Goal: Task Accomplishment & Management: Use online tool/utility

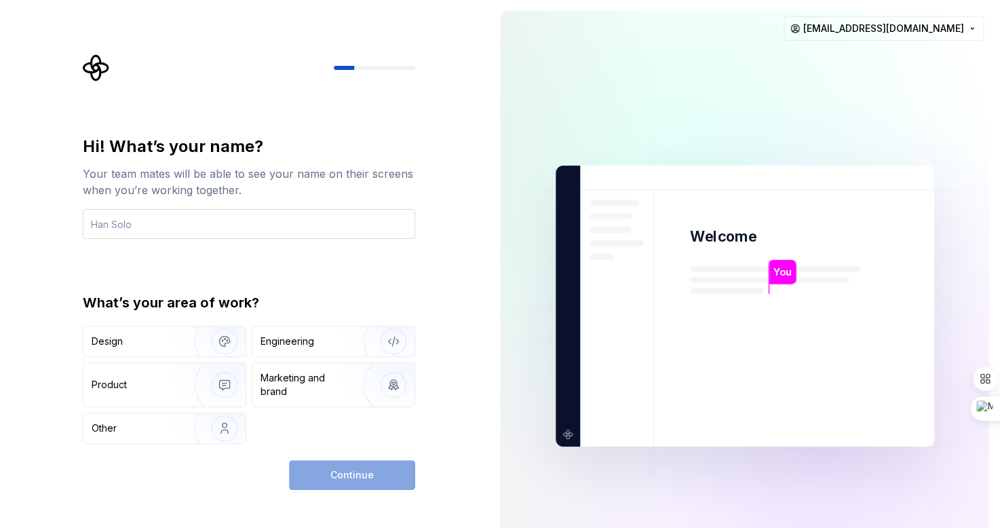
click at [252, 219] on input "text" at bounding box center [249, 224] width 333 height 30
type input "Dhomnic"
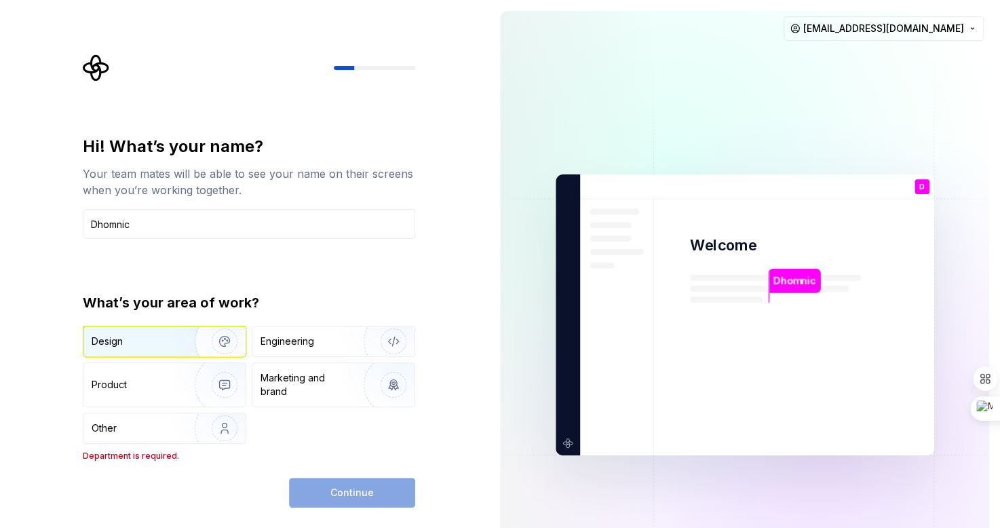
click at [157, 339] on div "Design" at bounding box center [135, 342] width 86 height 14
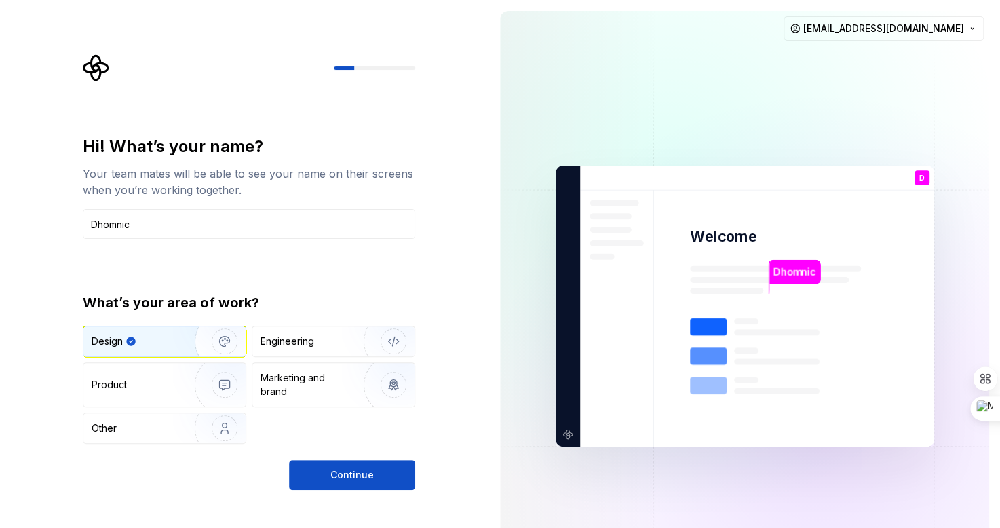
click at [227, 343] on img "button" at bounding box center [215, 341] width 87 height 91
click at [328, 345] on div "Engineering" at bounding box center [315, 342] width 108 height 14
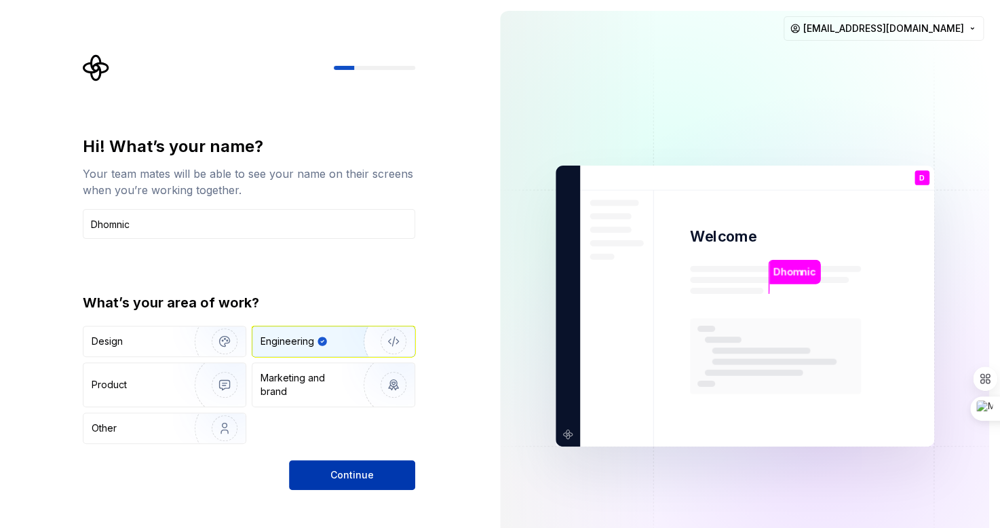
click at [301, 468] on button "Continue" at bounding box center [352, 475] width 126 height 30
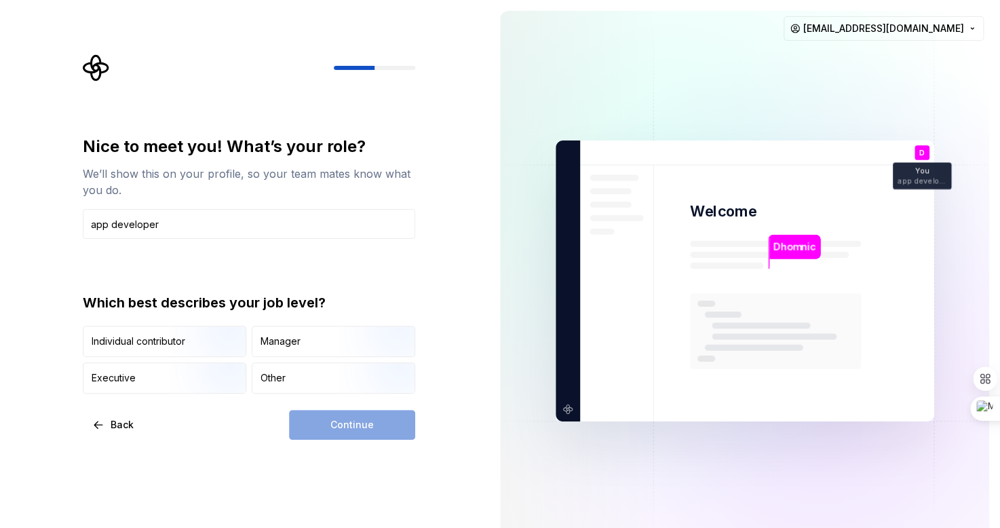
type input "app developer"
click at [314, 418] on div "Continue" at bounding box center [352, 425] width 126 height 30
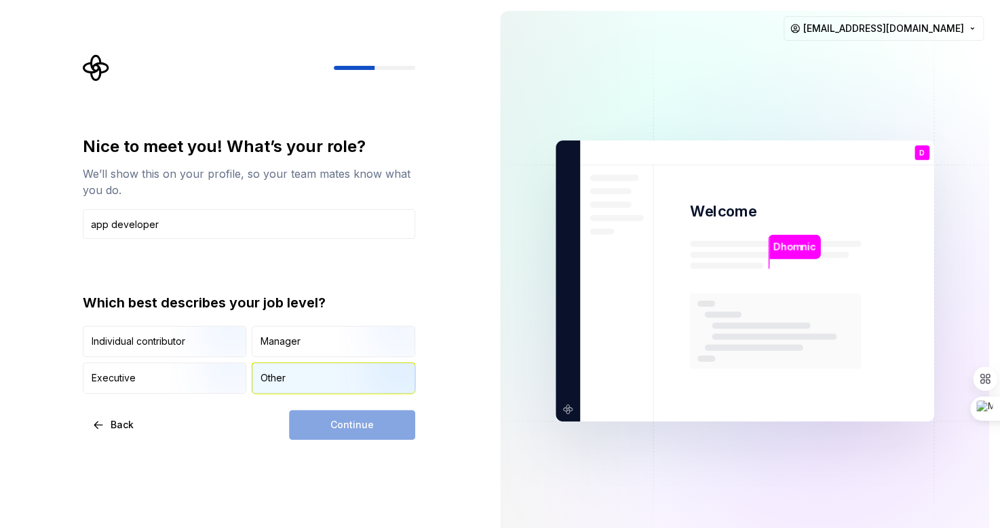
click at [264, 371] on div "Other" at bounding box center [273, 378] width 25 height 14
click at [348, 426] on span "Continue" at bounding box center [352, 425] width 43 height 14
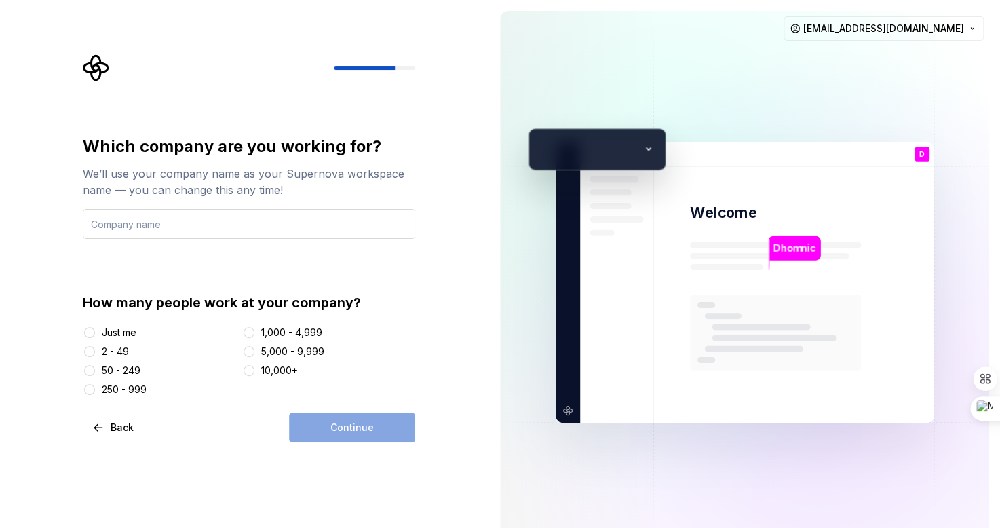
click at [156, 225] on input "text" at bounding box center [249, 224] width 333 height 30
click at [102, 351] on div "2 - 49" at bounding box center [115, 352] width 27 height 14
click at [95, 351] on button "2 - 49" at bounding box center [89, 351] width 11 height 11
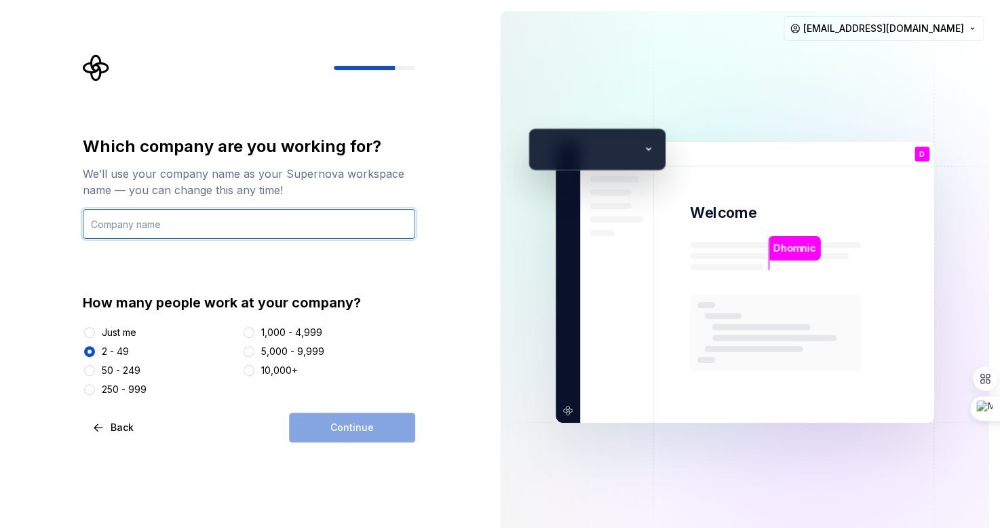
click at [139, 223] on input "text" at bounding box center [249, 224] width 333 height 30
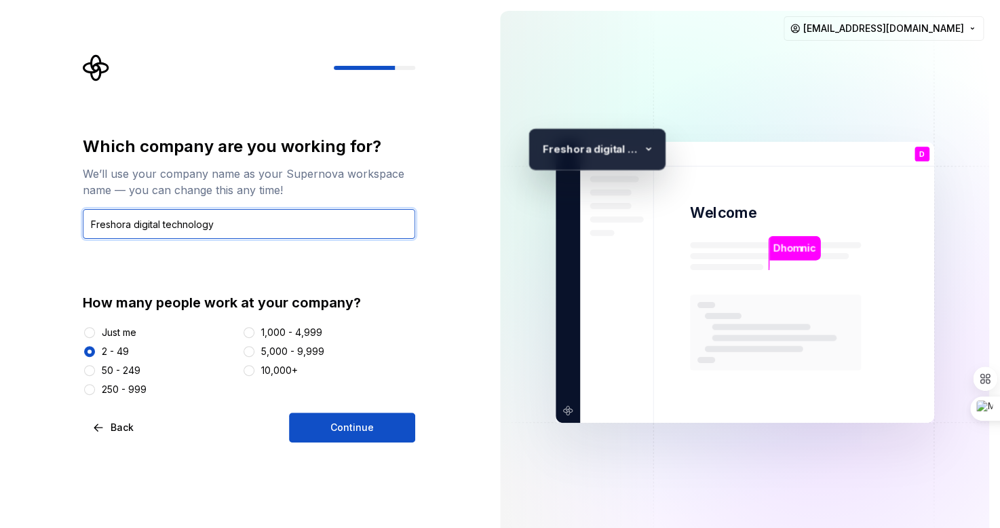
type input "Freshora digital technology"
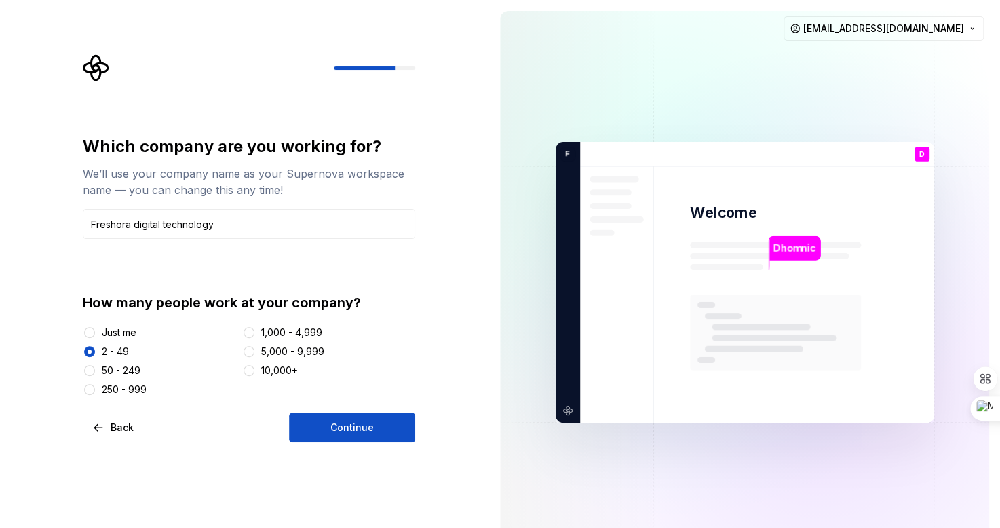
click at [456, 409] on div "Which company are you working for? We’ll use your company name as your Supernov…" at bounding box center [244, 282] width 489 height 565
click at [394, 426] on button "Continue" at bounding box center [352, 428] width 126 height 30
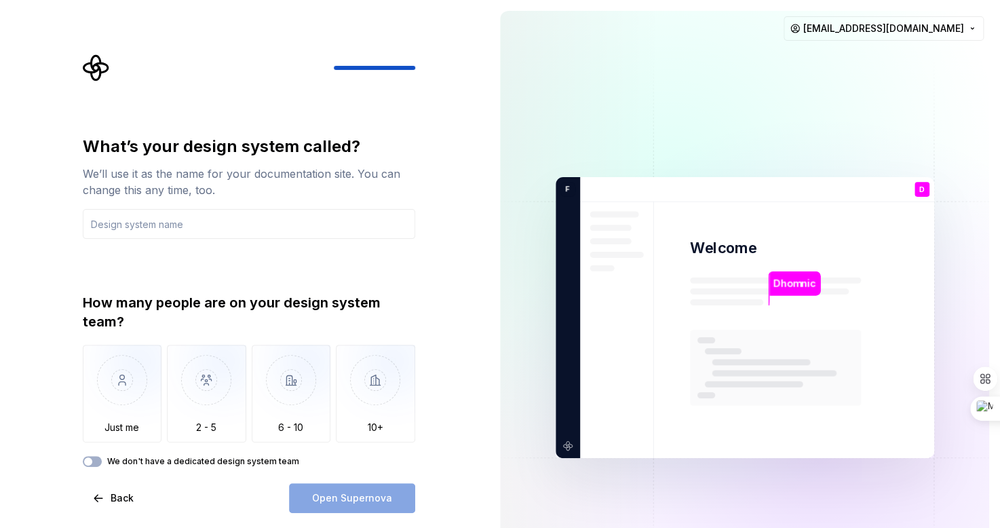
click at [110, 459] on label "We don't have a dedicated design system team" at bounding box center [203, 461] width 192 height 11
click at [102, 459] on button "We don't have a dedicated design system team" at bounding box center [92, 461] width 19 height 11
click at [110, 459] on label "We don't have a dedicated design system team" at bounding box center [203, 461] width 192 height 11
click at [102, 459] on button "We don't have a dedicated design system team" at bounding box center [92, 461] width 19 height 11
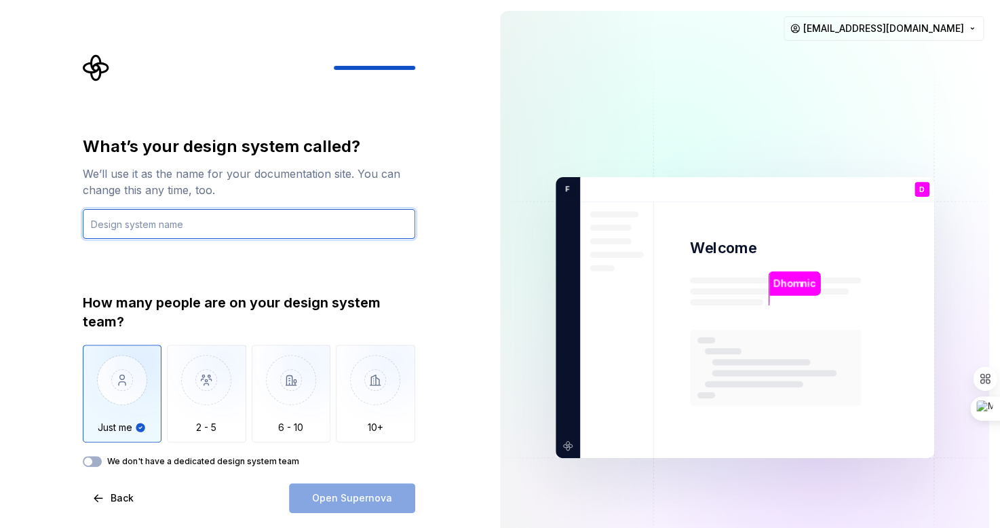
click at [185, 221] on input "text" at bounding box center [249, 224] width 333 height 30
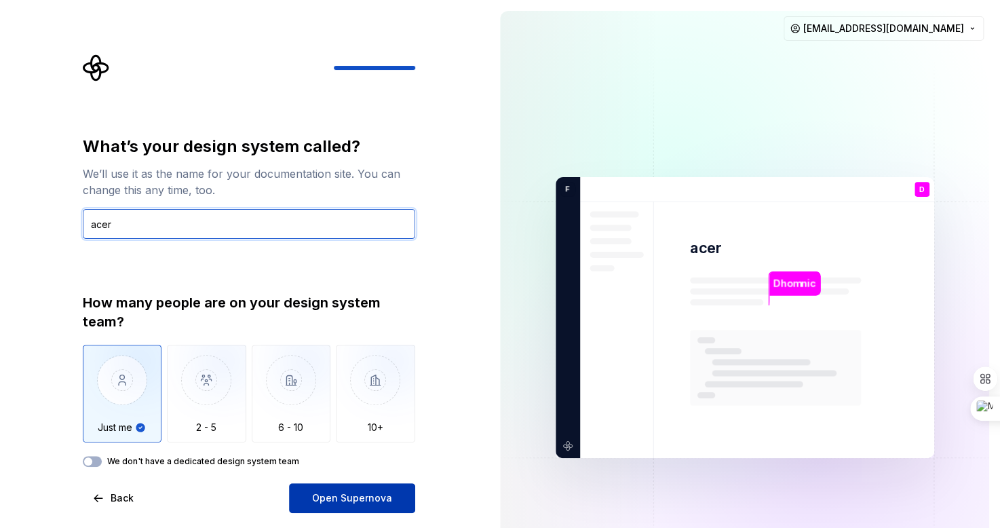
type input "acer"
click at [342, 491] on button "Open Supernova" at bounding box center [352, 498] width 126 height 30
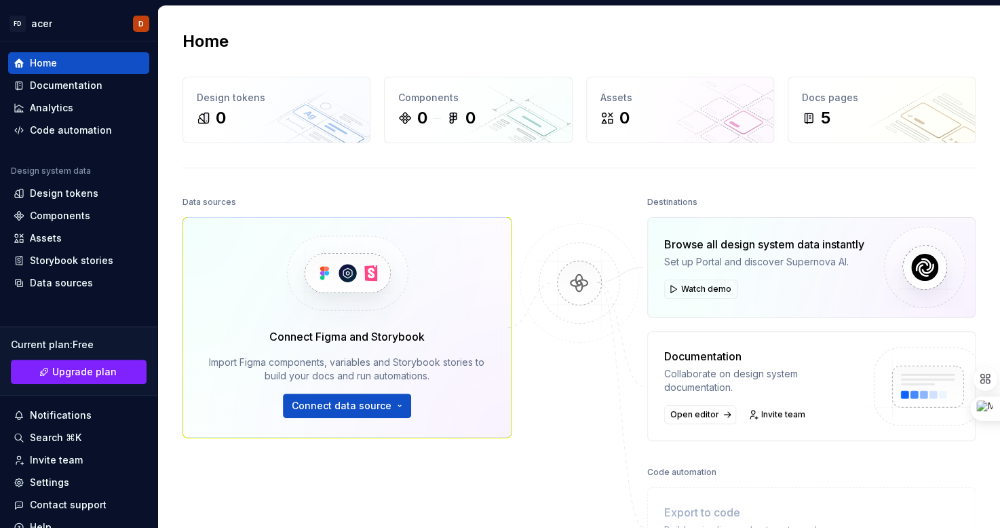
click at [352, 280] on img at bounding box center [347, 273] width 166 height 111
click at [326, 274] on img at bounding box center [347, 273] width 166 height 111
click at [396, 402] on button "Connect data source" at bounding box center [347, 406] width 128 height 24
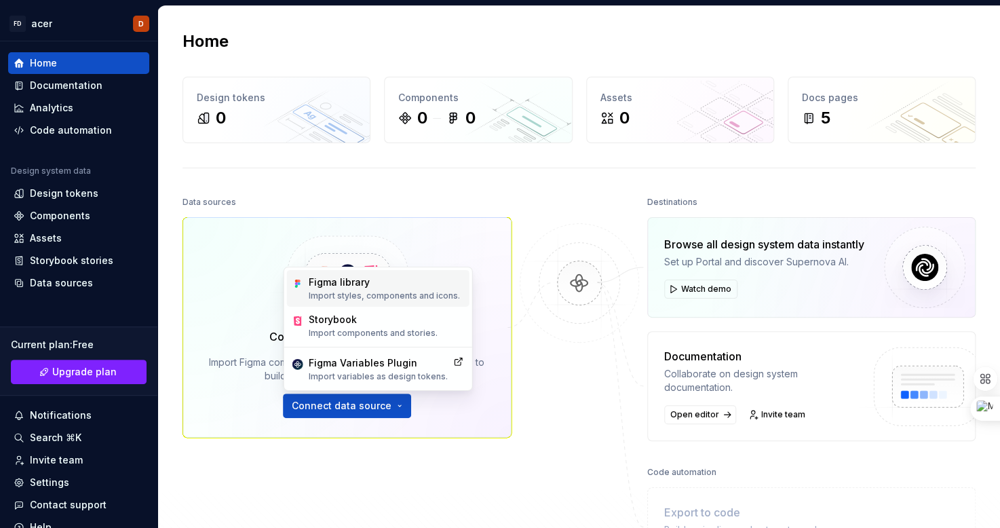
click at [370, 288] on div "Figma library Import styles, components and icons." at bounding box center [384, 289] width 151 height 26
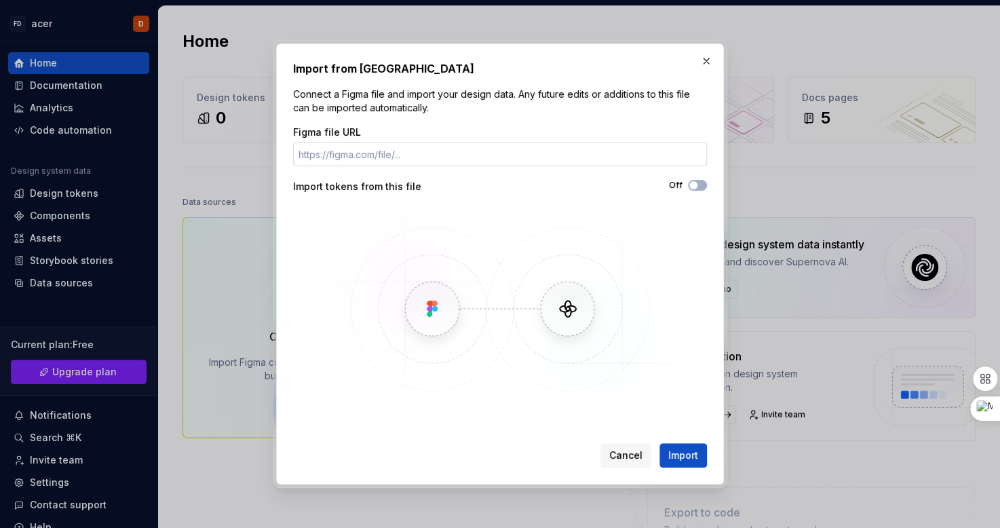
click at [394, 151] on input "Figma file URL" at bounding box center [500, 154] width 414 height 24
type input "[URL][DOMAIN_NAME]"
click at [683, 453] on span "Import" at bounding box center [684, 456] width 30 height 14
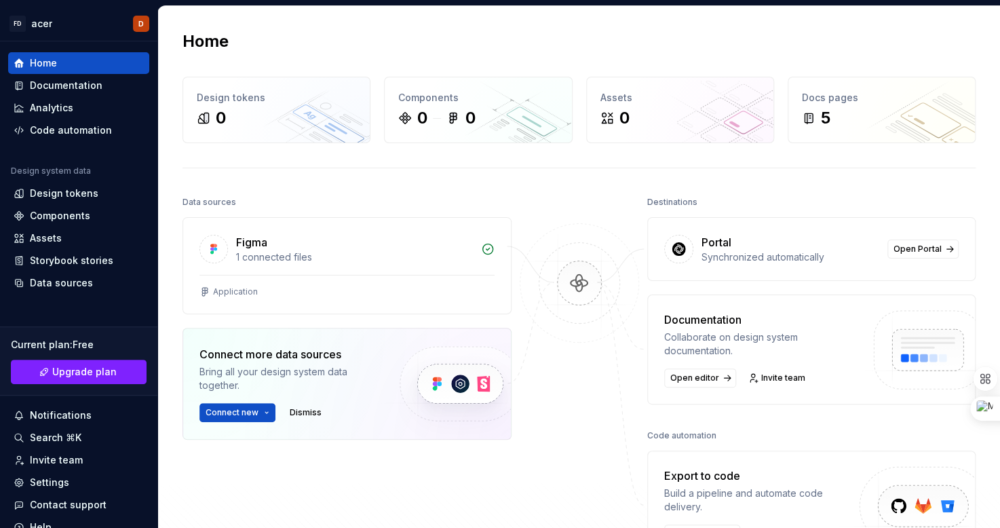
scroll to position [168, 0]
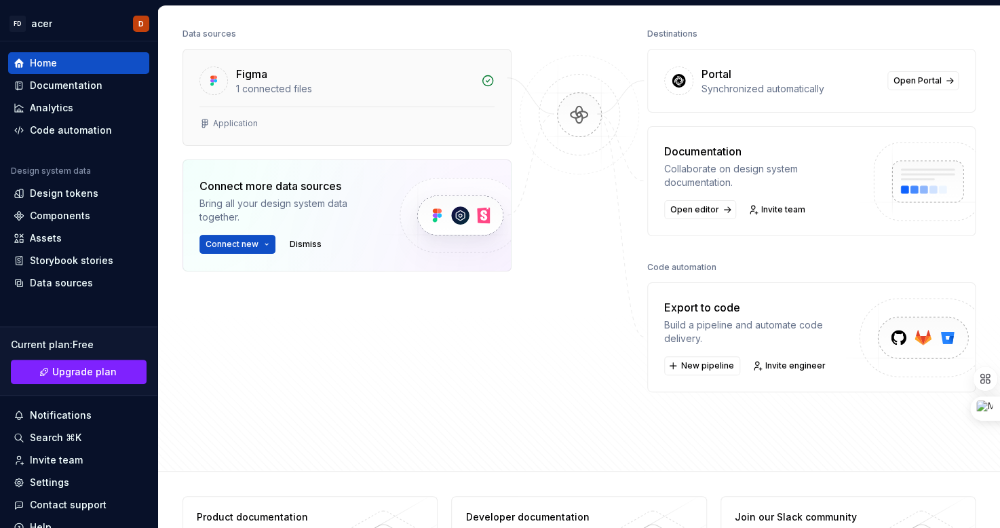
click at [301, 74] on div "Figma" at bounding box center [354, 74] width 237 height 16
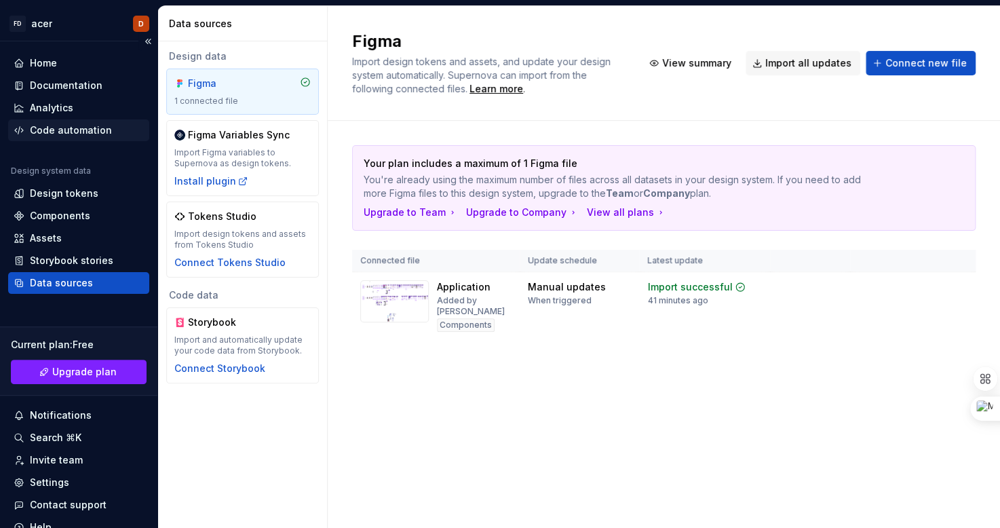
click at [83, 134] on div "Code automation" at bounding box center [71, 131] width 82 height 14
